Goal: Obtain resource: Obtain resource

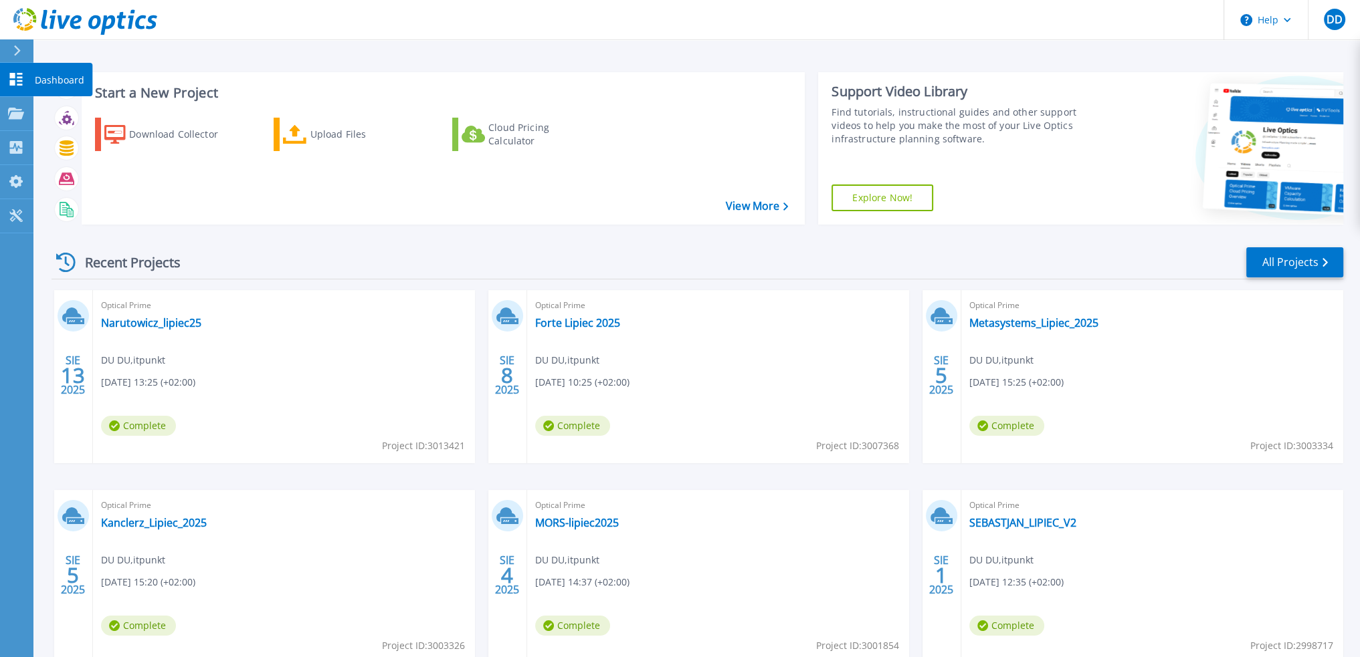
click at [56, 86] on p "Dashboard" at bounding box center [59, 80] width 49 height 35
click at [51, 112] on p "Projects" at bounding box center [52, 114] width 35 height 35
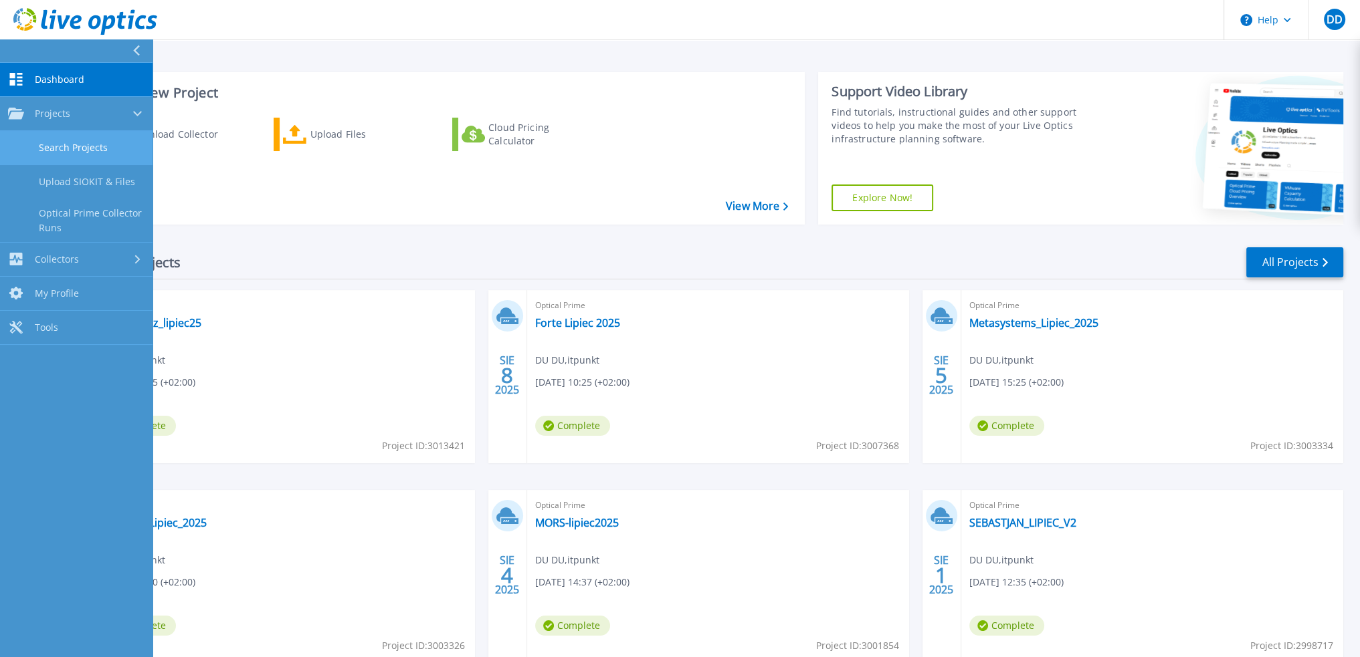
click at [70, 136] on link "Search Projects" at bounding box center [76, 148] width 152 height 34
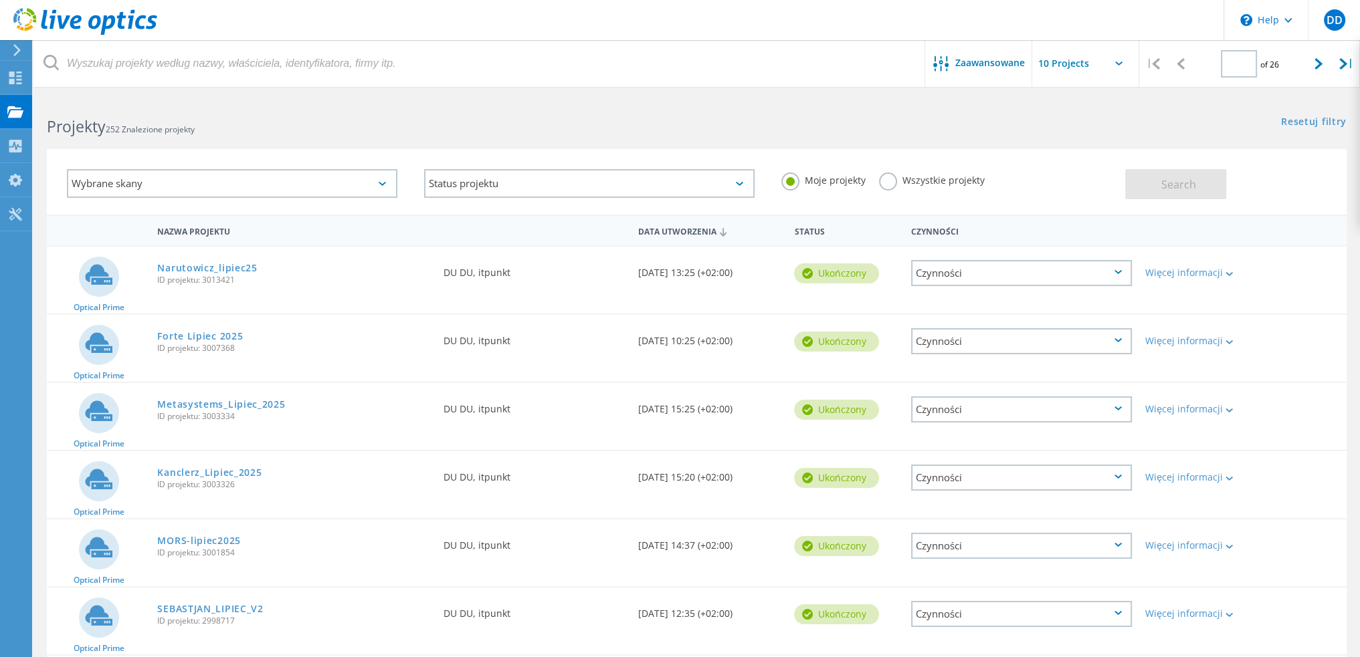
type input "1"
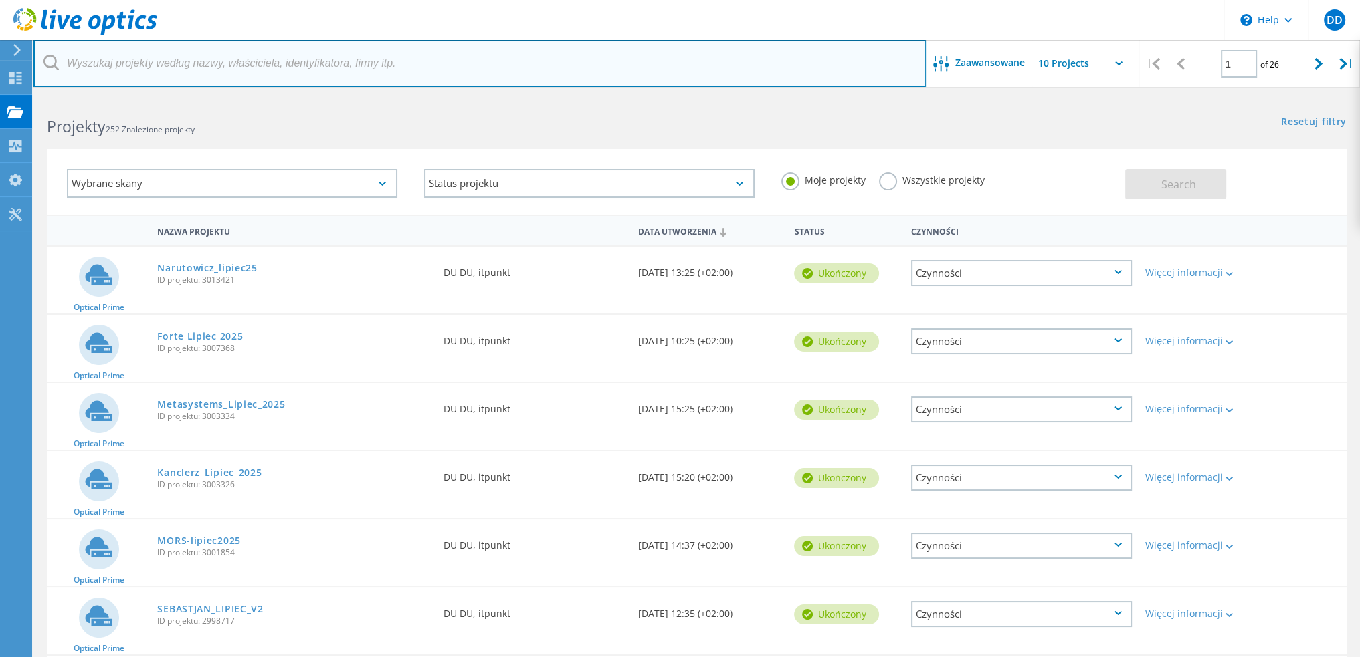
click at [219, 73] on input "text" at bounding box center [479, 63] width 892 height 47
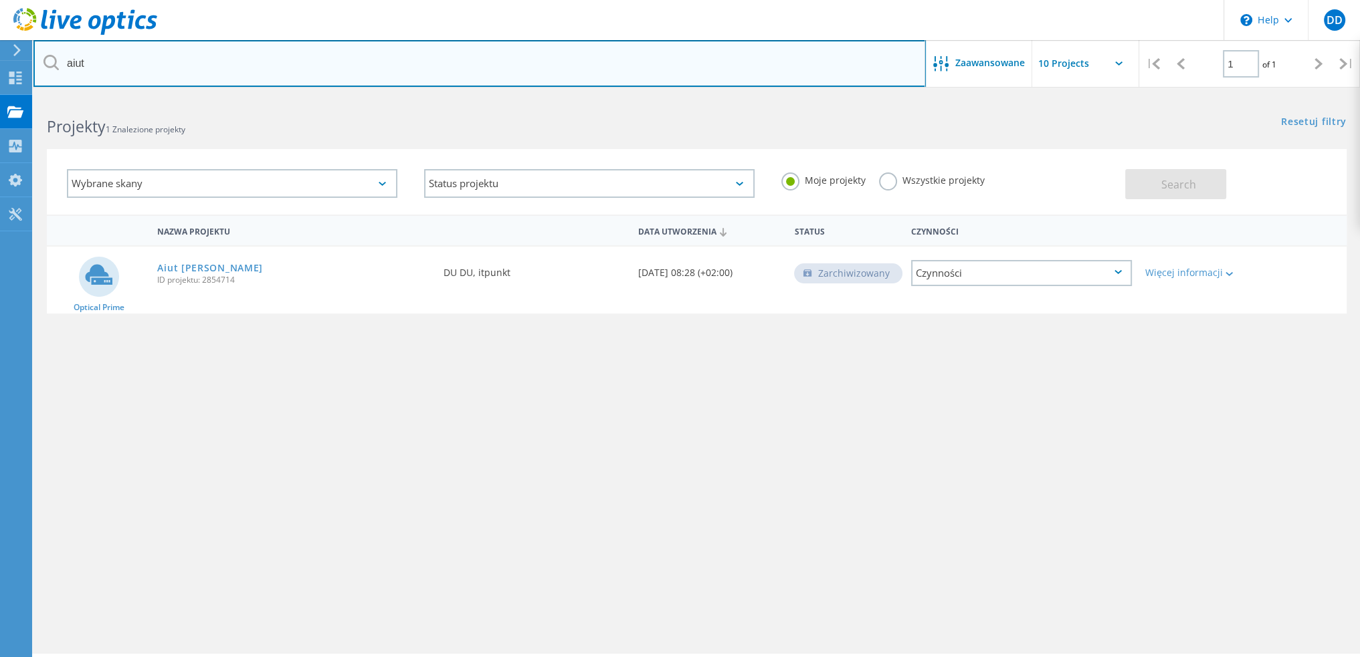
drag, startPoint x: 166, startPoint y: 58, endPoint x: 62, endPoint y: 58, distance: 103.7
click at [63, 57] on input "aiut" at bounding box center [479, 63] width 892 height 47
type input "acana"
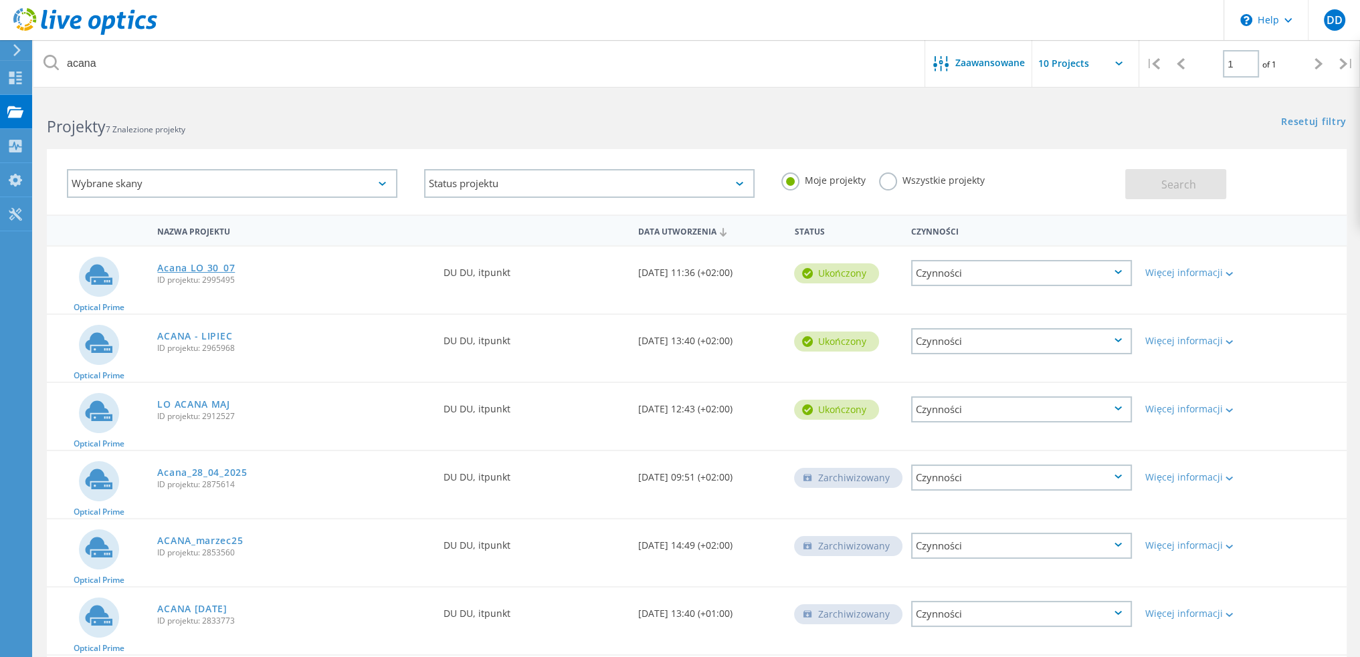
click at [209, 271] on link "Acana LO 30_07" at bounding box center [196, 267] width 78 height 9
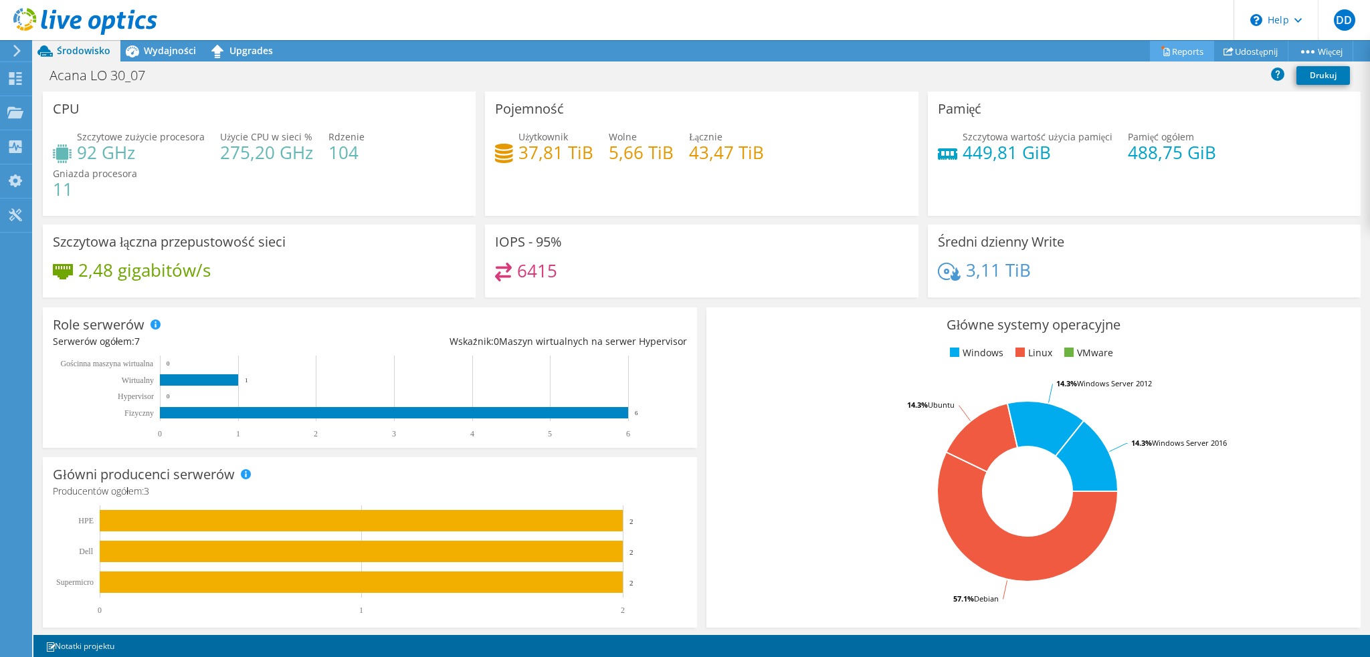
click at [1164, 51] on link "Reports" at bounding box center [1182, 51] width 64 height 21
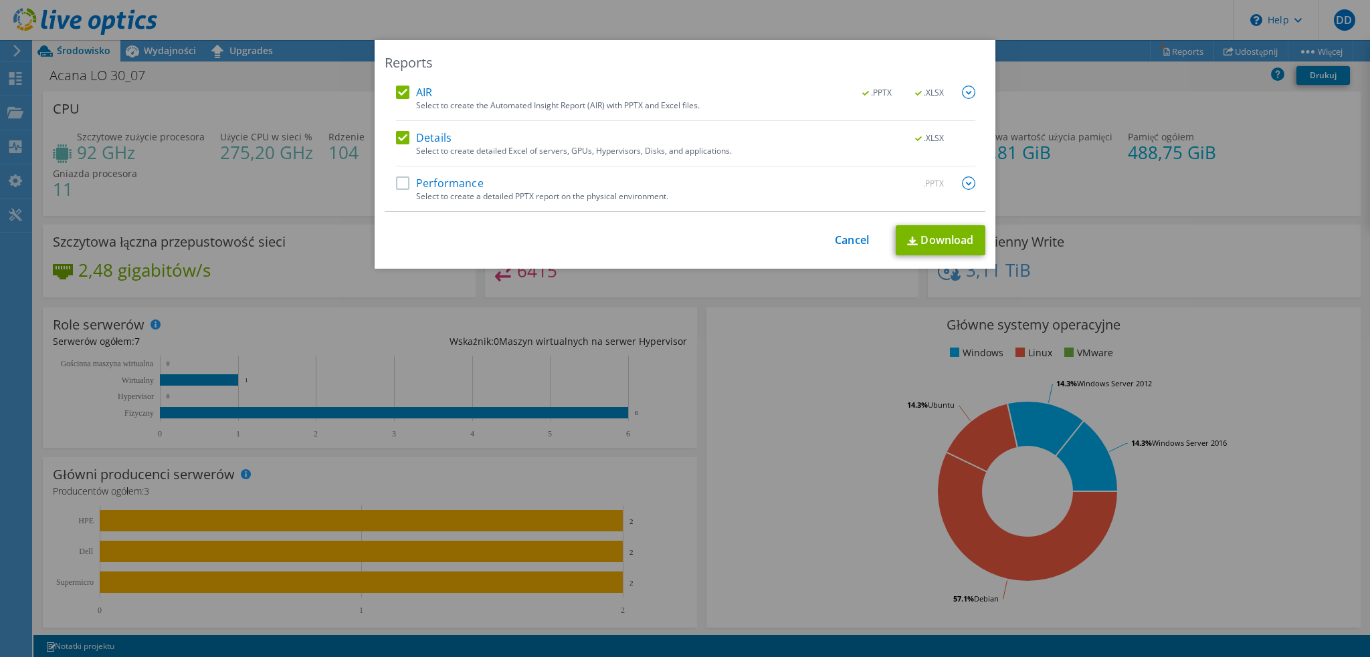
click at [427, 187] on label "Performance" at bounding box center [440, 183] width 88 height 13
click at [0, 0] on input "Performance" at bounding box center [0, 0] width 0 height 0
click at [938, 235] on link "Download" at bounding box center [940, 240] width 90 height 30
click at [843, 241] on link "Cancel" at bounding box center [852, 240] width 34 height 13
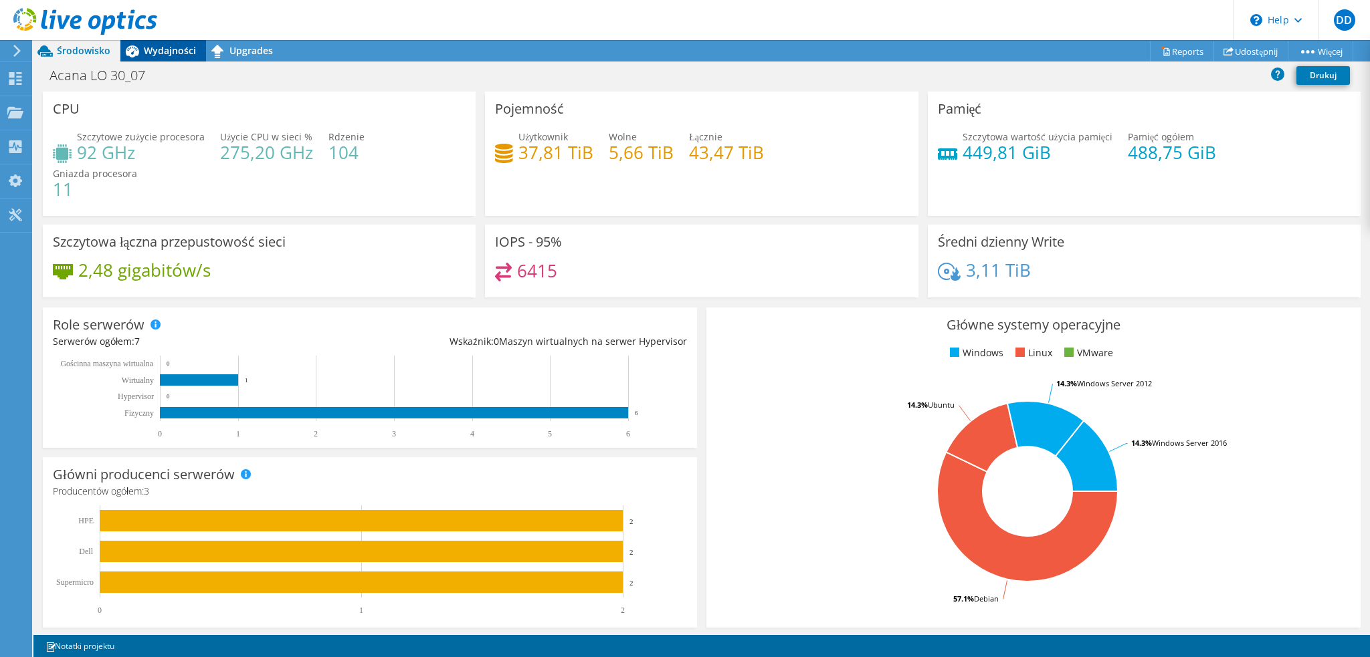
click at [156, 45] on span "Wydajności" at bounding box center [170, 50] width 52 height 13
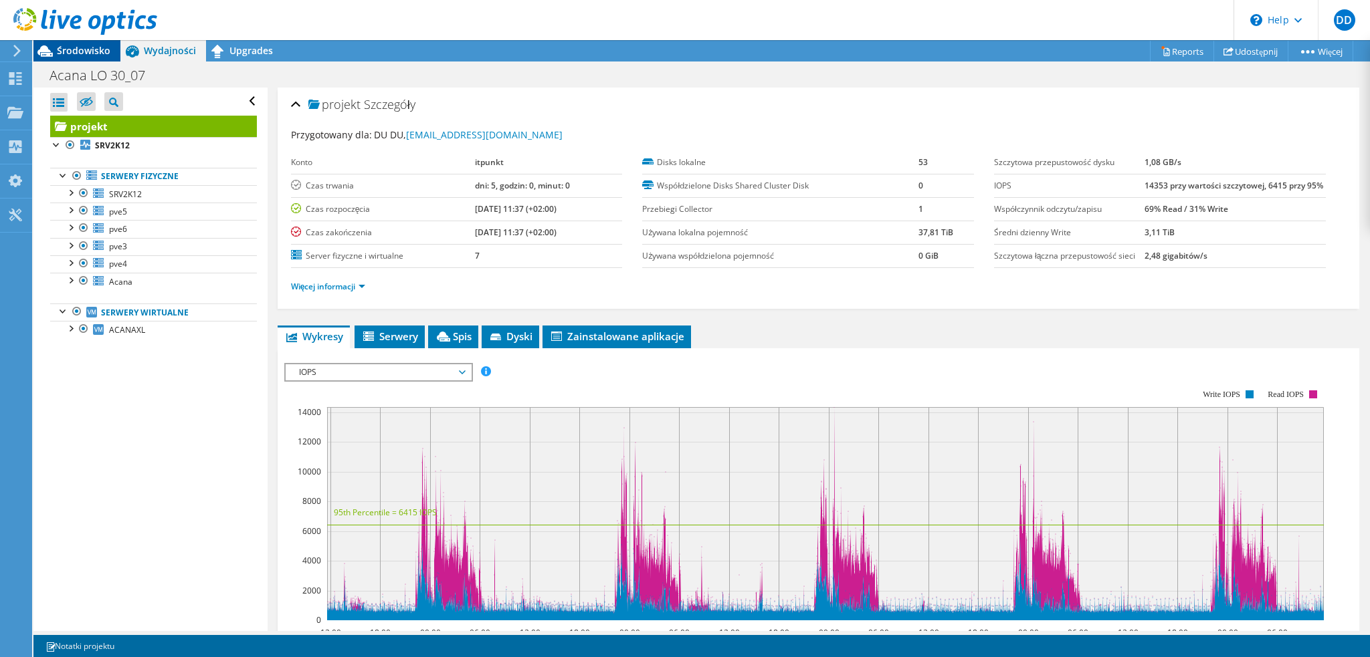
click at [84, 49] on span "Środowisko" at bounding box center [83, 50] width 53 height 13
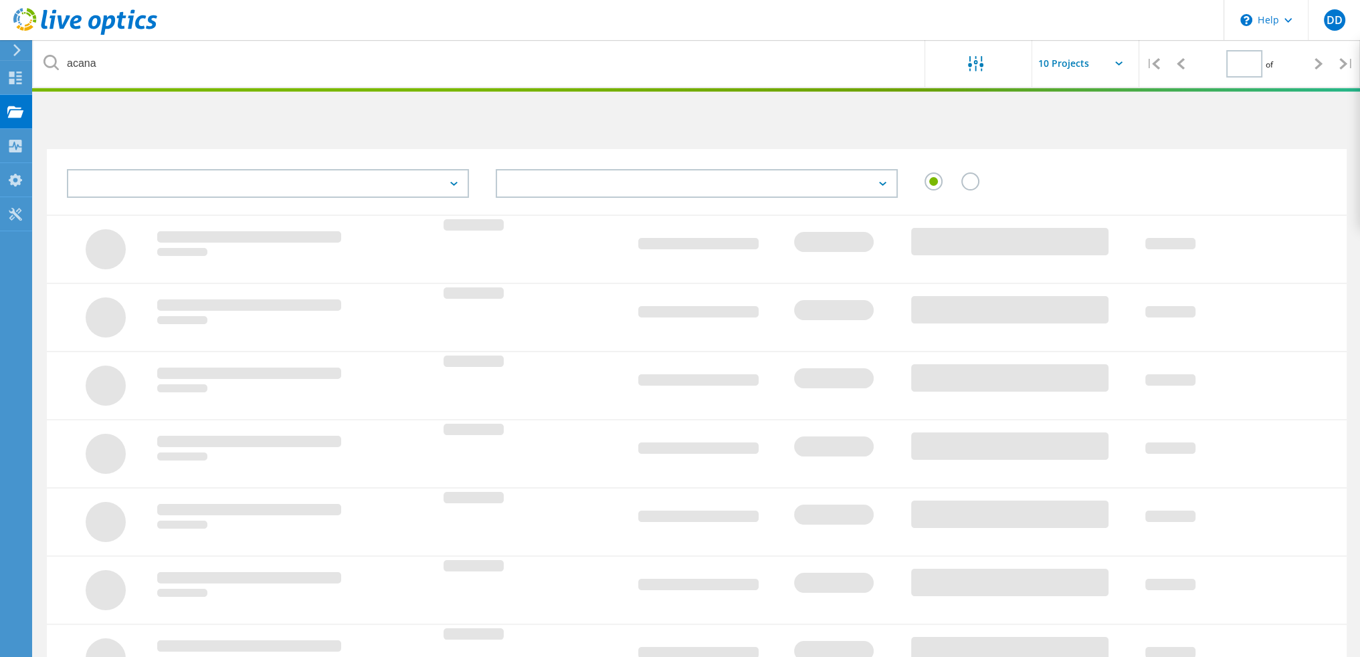
type input "1"
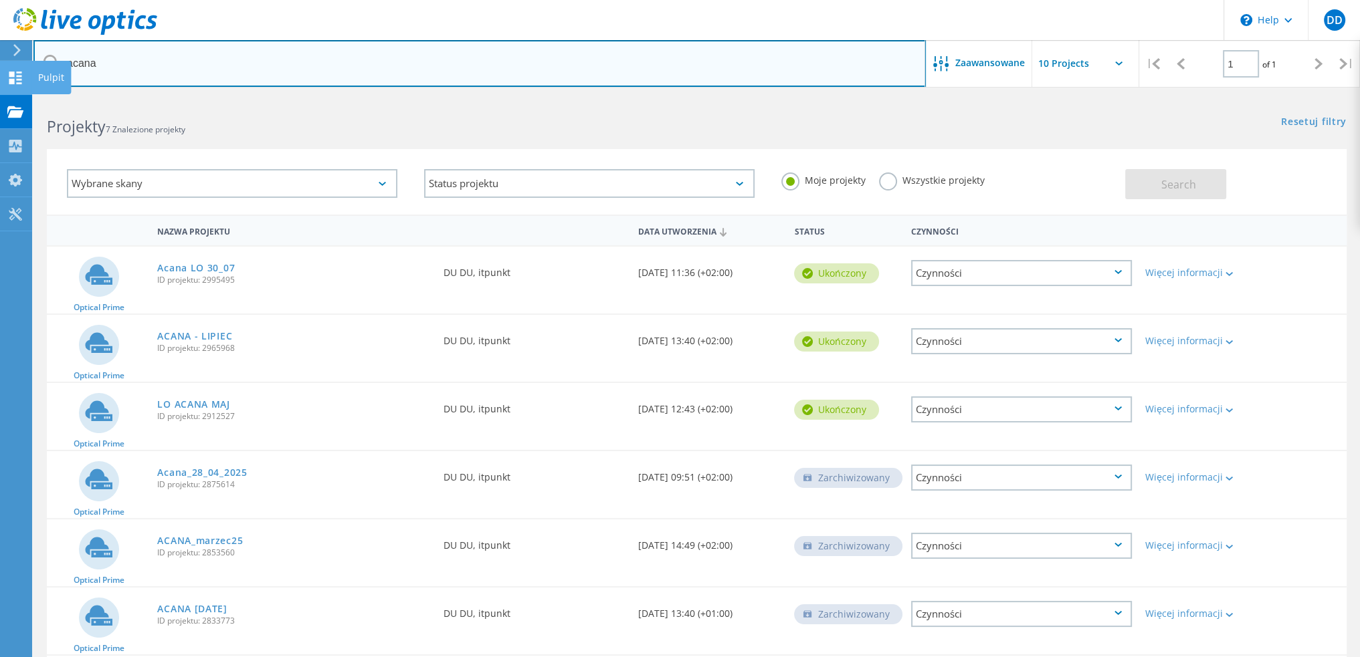
drag, startPoint x: 35, startPoint y: 68, endPoint x: 23, endPoint y: 68, distance: 11.4
click at [23, 97] on div "\n Help Explore Helpful Articles Contact Support DD Użytkownik końcowy DU DU [E…" at bounding box center [680, 436] width 1360 height 679
type input "apro"
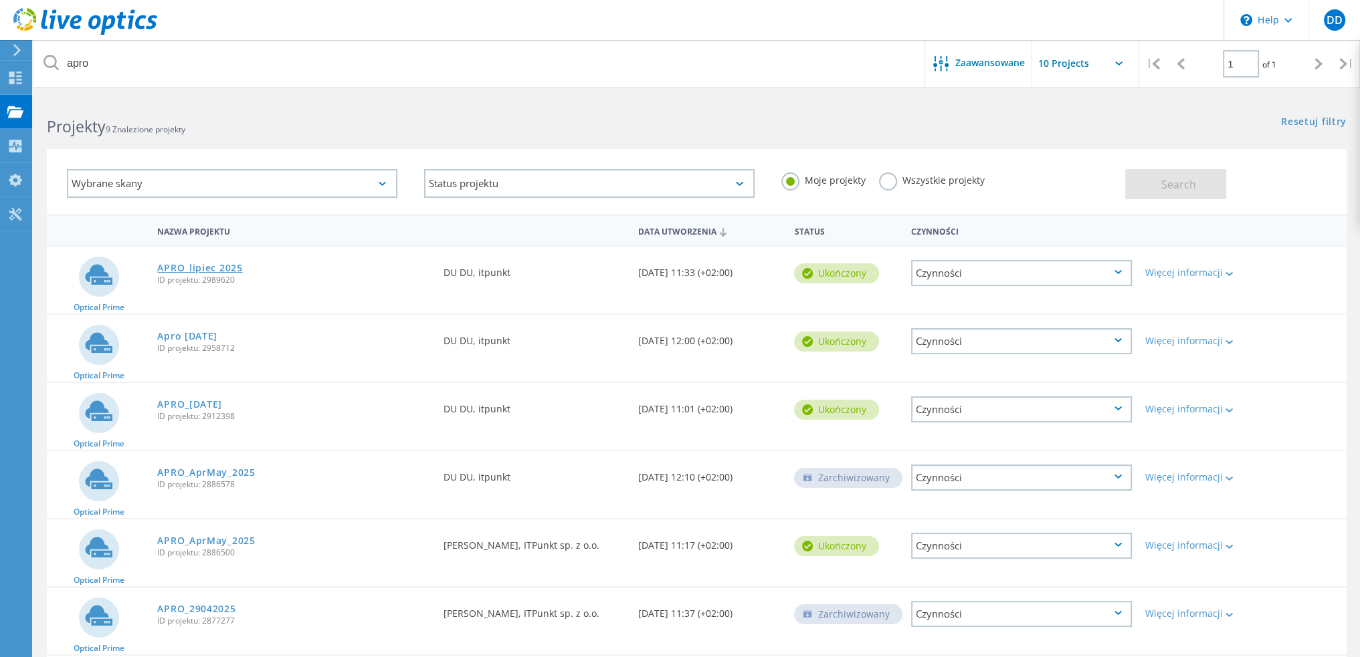
click at [236, 264] on link "APRO_lipiec 2025" at bounding box center [199, 267] width 85 height 9
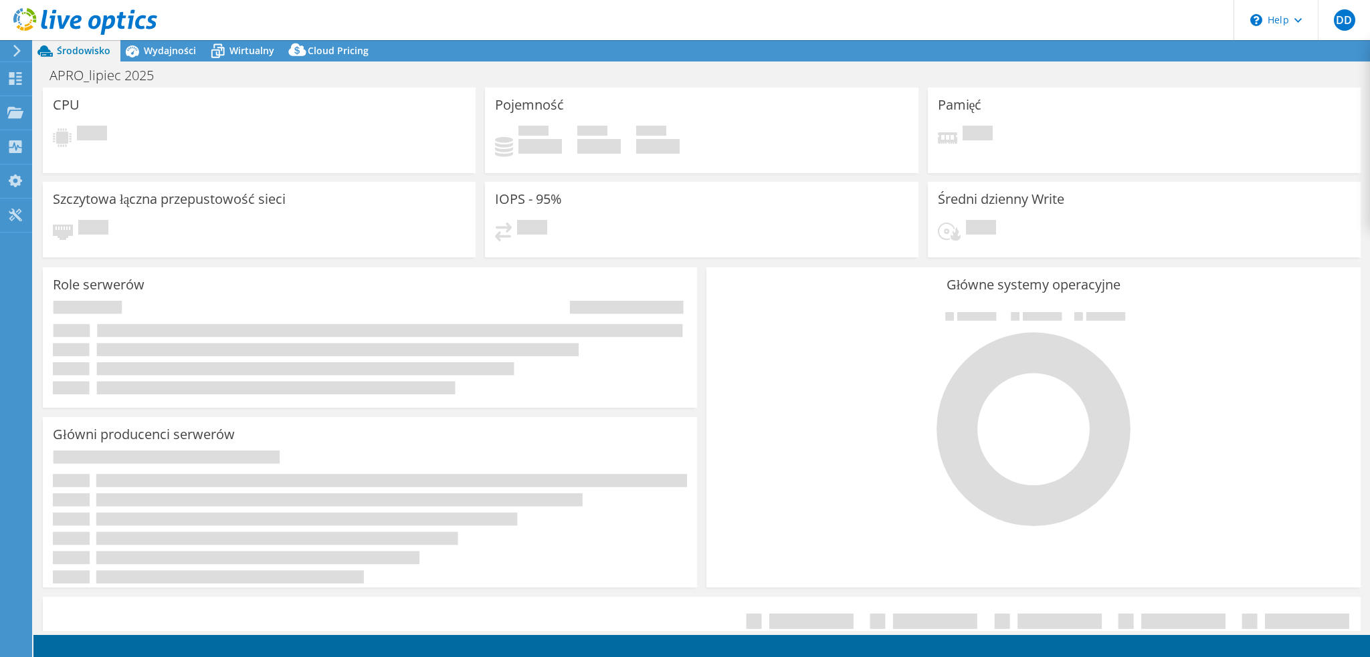
select select "USD"
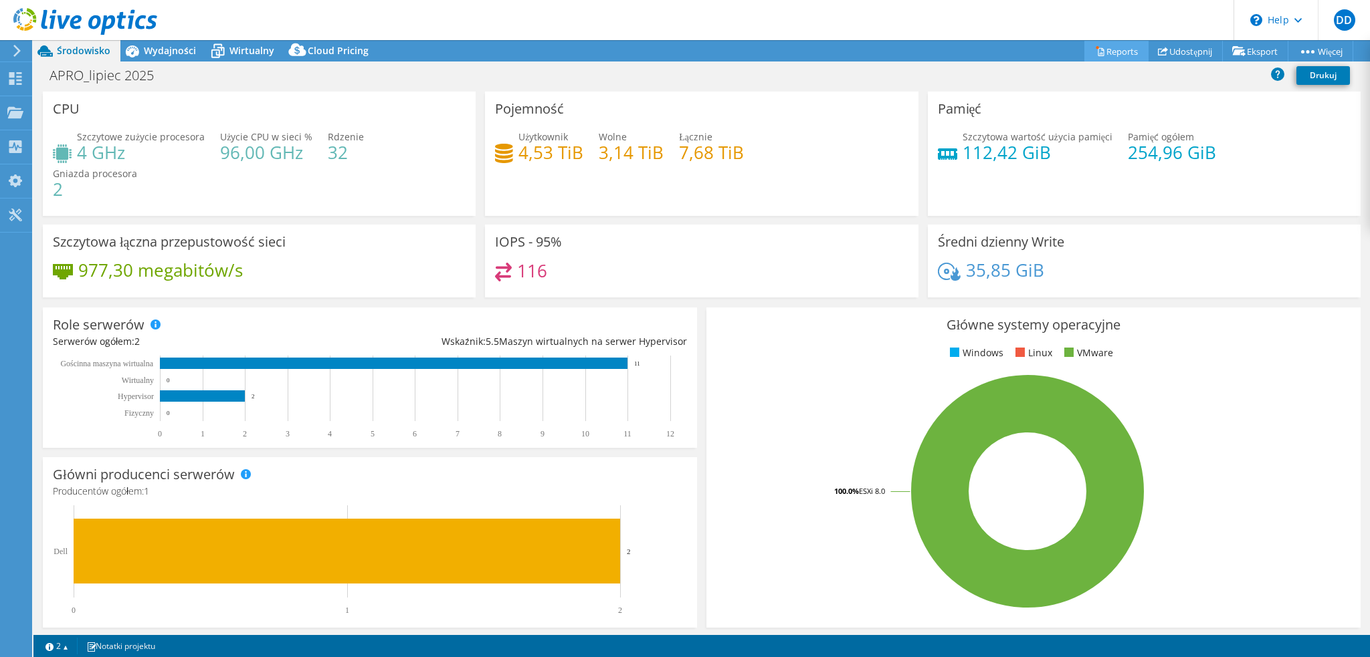
click at [1115, 53] on link "Reports" at bounding box center [1116, 51] width 64 height 21
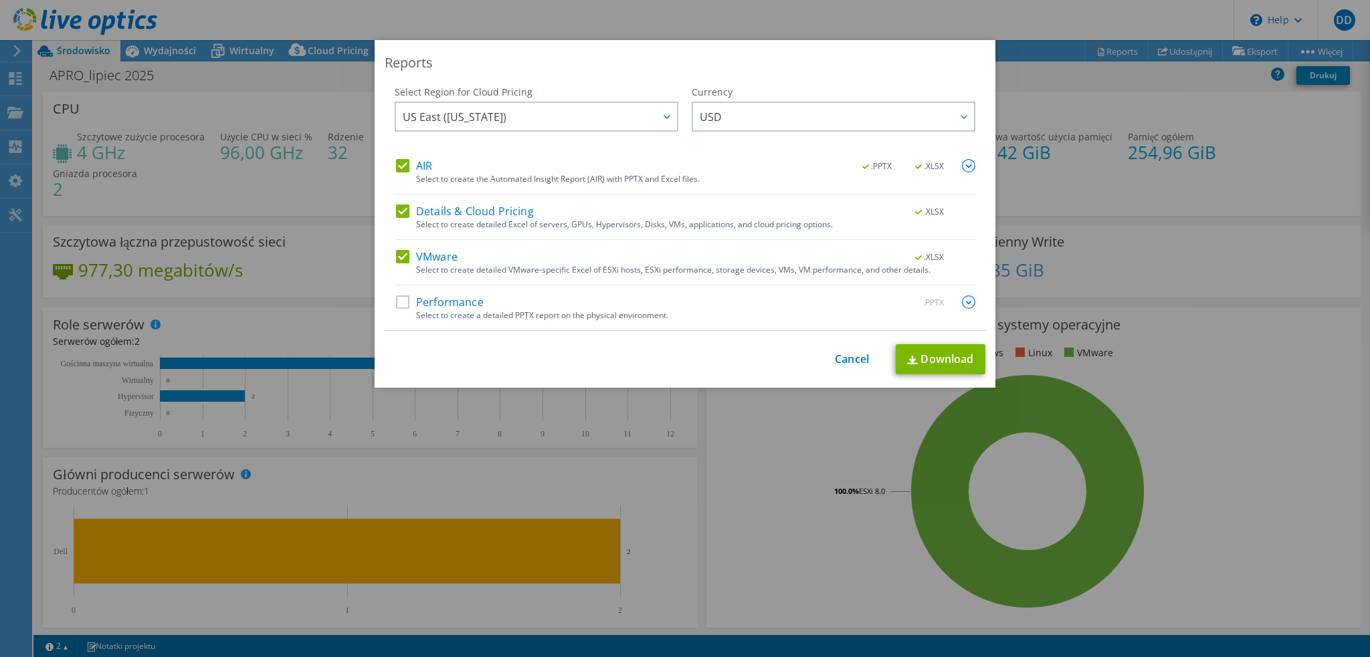
click at [399, 304] on label "Performance" at bounding box center [440, 302] width 88 height 13
click at [0, 0] on input "Performance" at bounding box center [0, 0] width 0 height 0
click at [933, 361] on link "Download" at bounding box center [940, 359] width 90 height 30
click at [835, 356] on link "Cancel" at bounding box center [852, 359] width 34 height 13
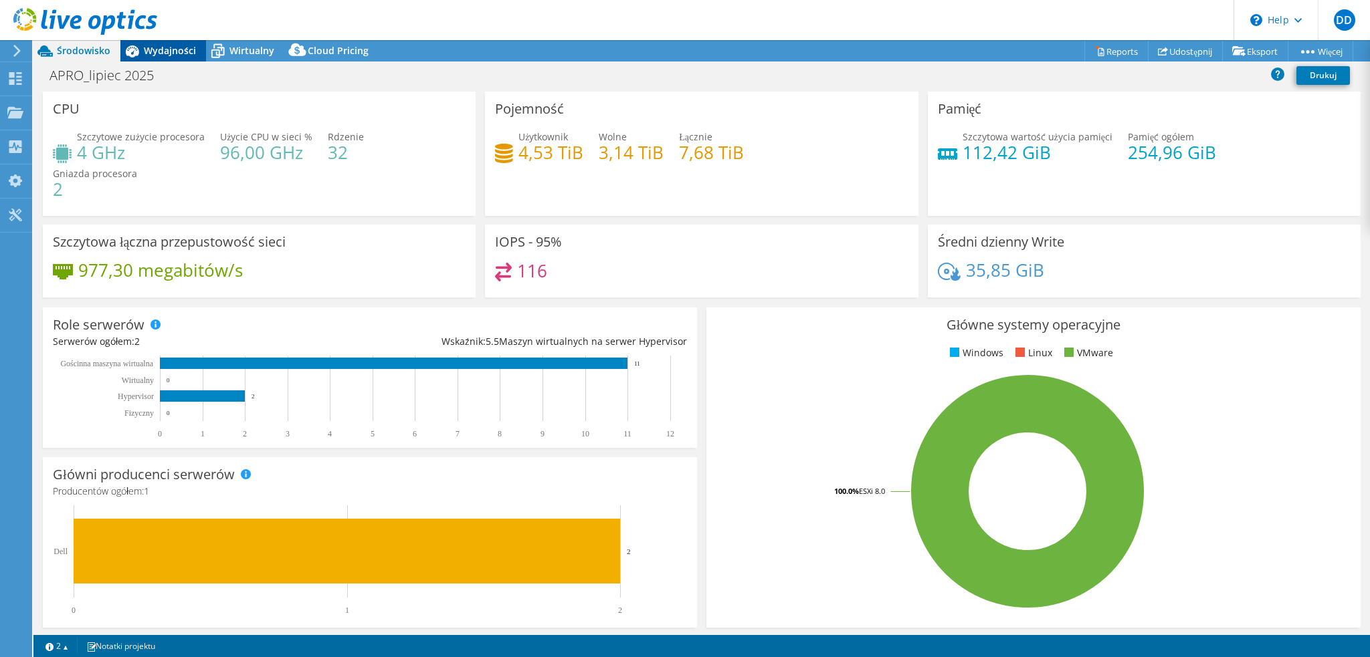
click at [165, 50] on span "Wydajności" at bounding box center [170, 50] width 52 height 13
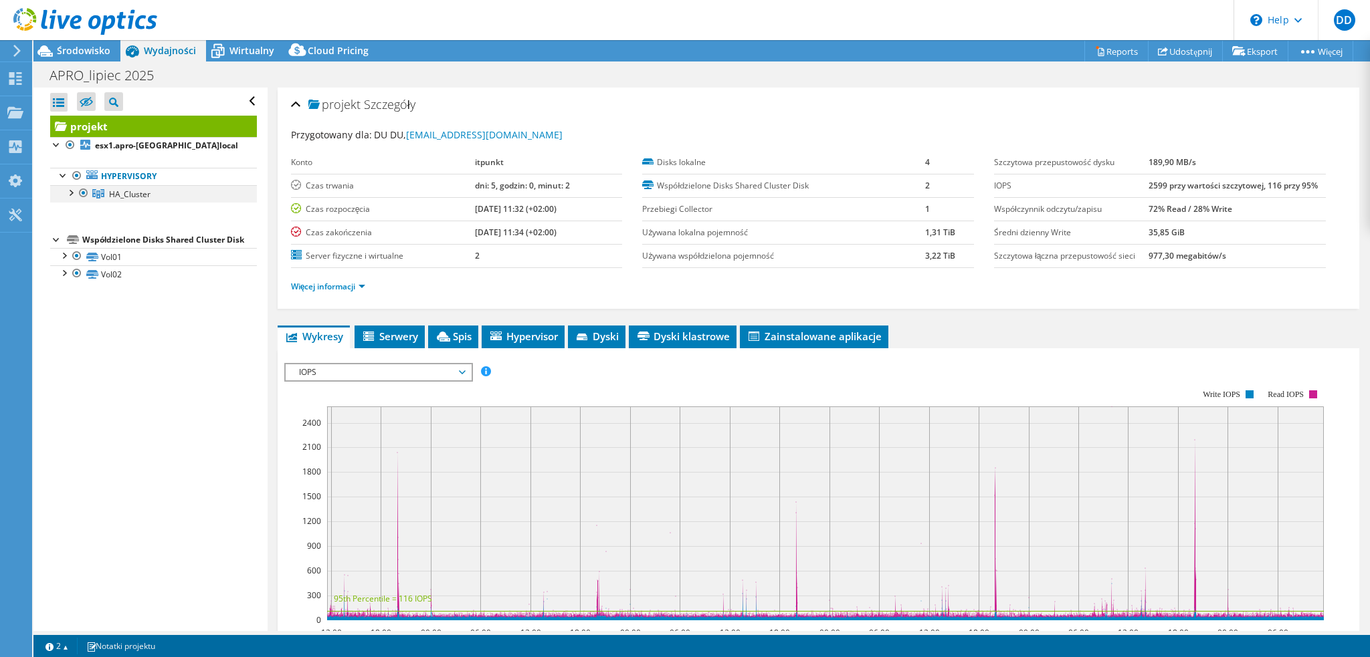
click at [76, 192] on div at bounding box center [70, 191] width 13 height 13
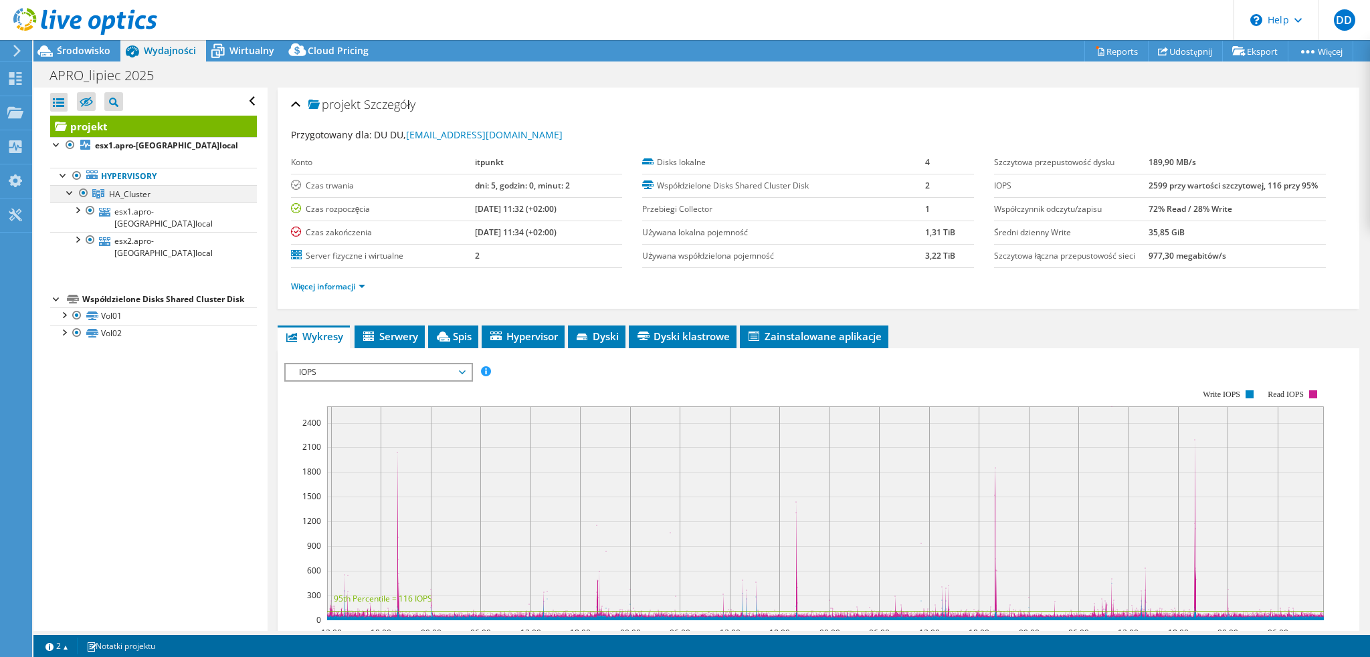
click at [76, 192] on div at bounding box center [70, 191] width 13 height 13
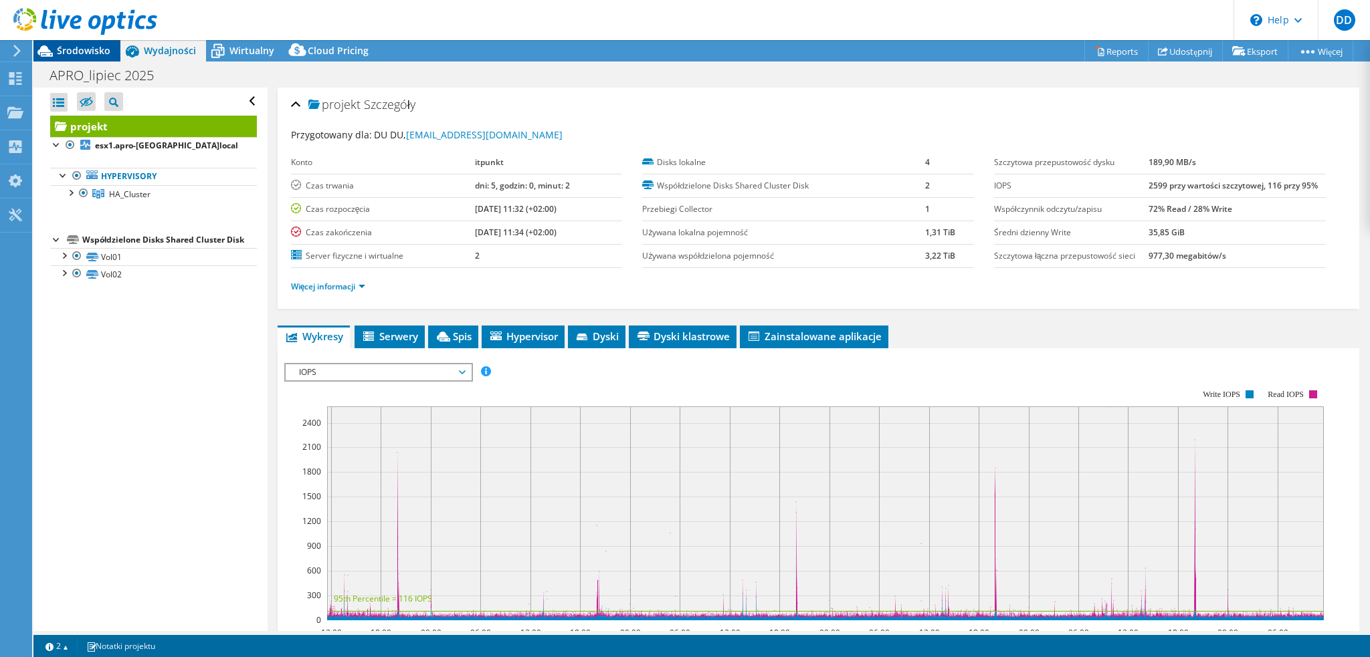
click at [80, 49] on span "Środowisko" at bounding box center [83, 50] width 53 height 13
